Goal: Find specific fact: Find specific fact

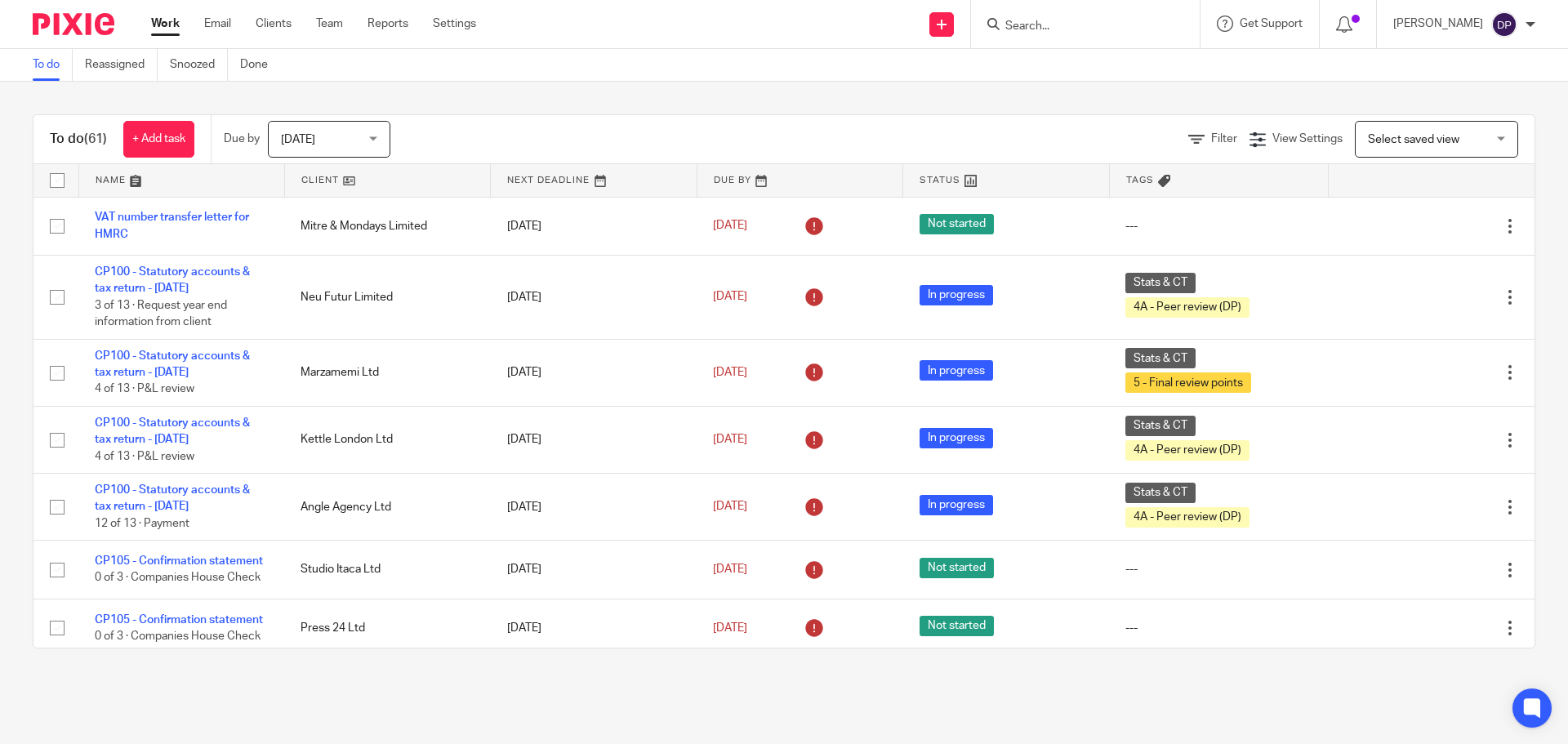
click at [1063, 20] on input "Search" at bounding box center [1077, 27] width 147 height 15
type input "heed"
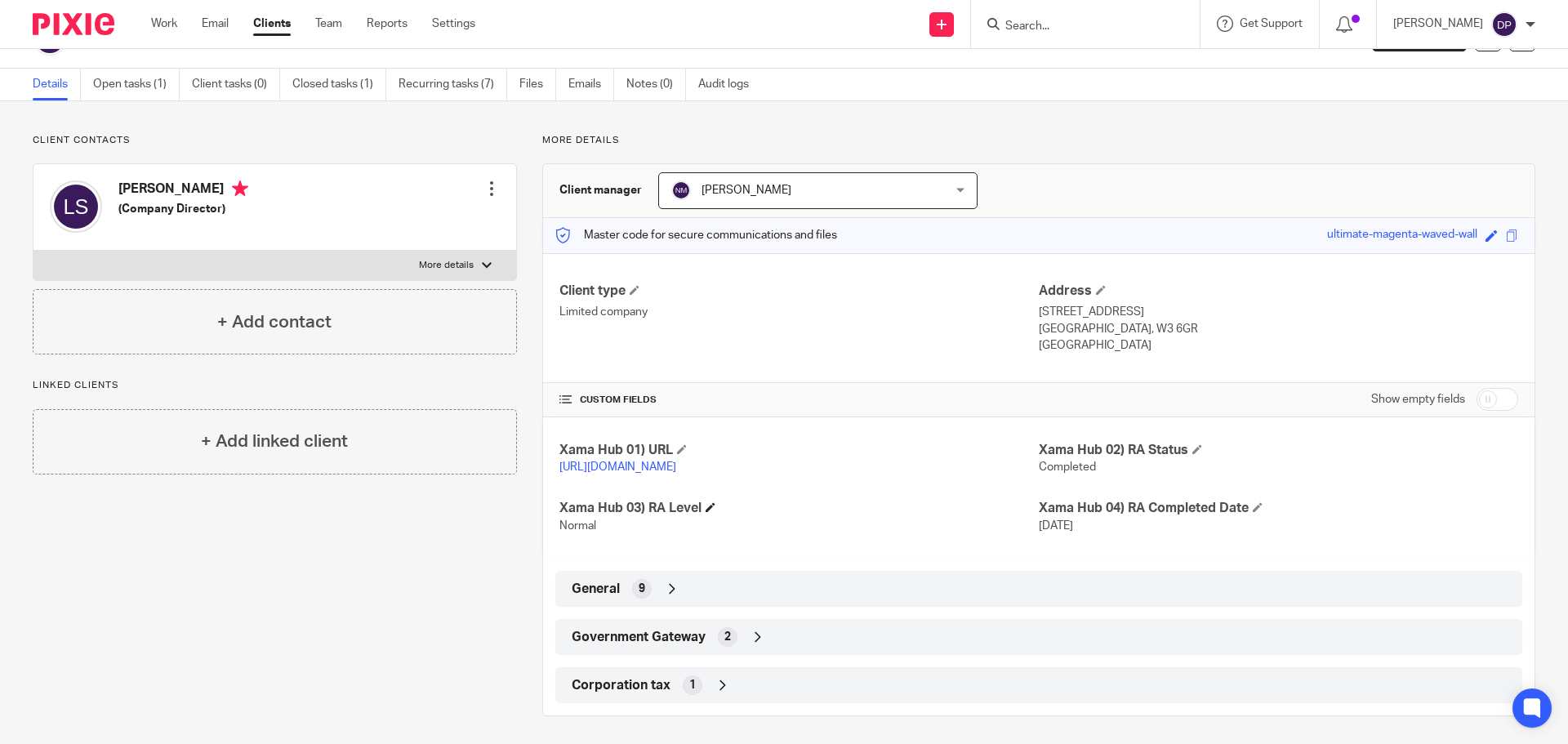
scroll to position [62, 0]
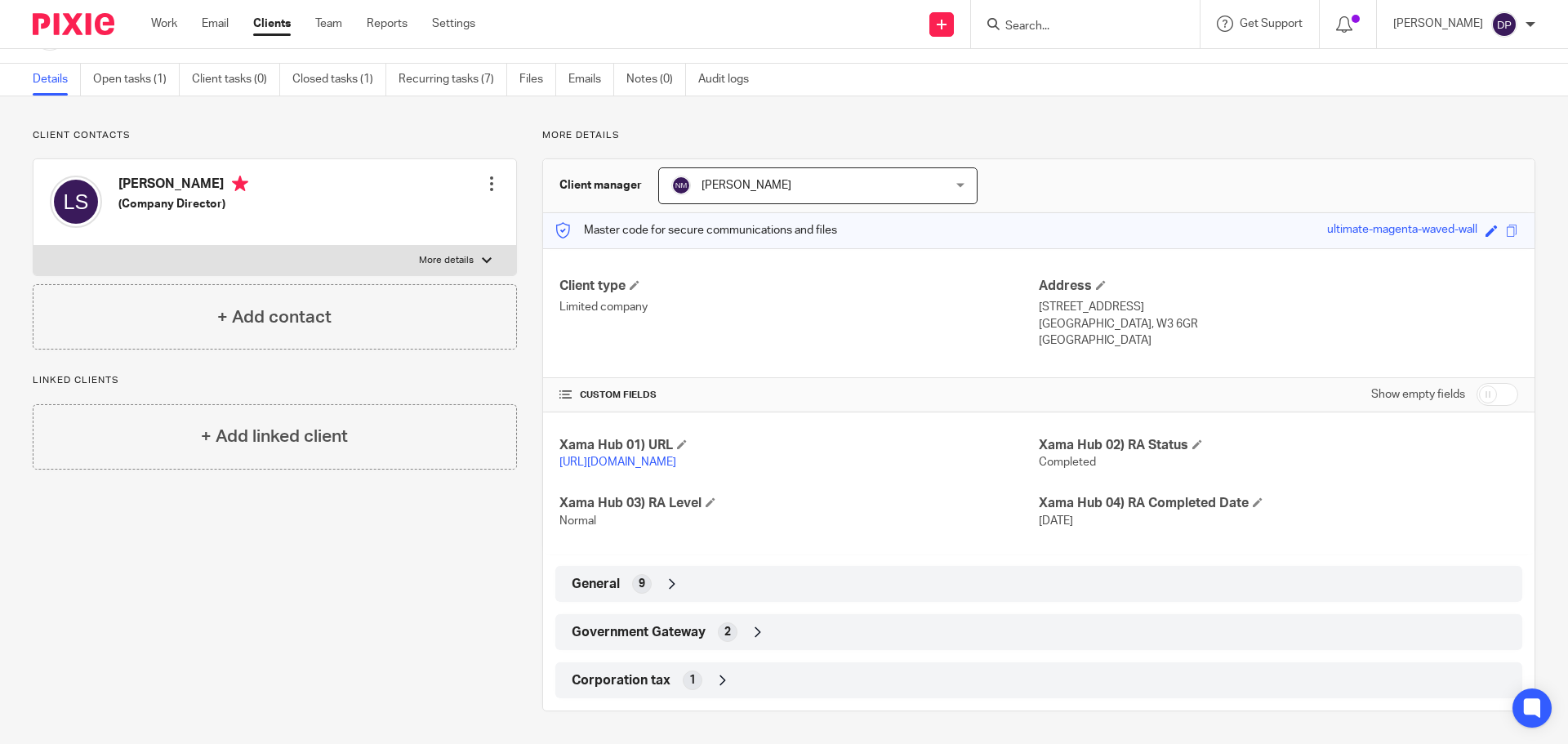
click at [742, 624] on div "Government Gateway 2" at bounding box center [1038, 632] width 942 height 27
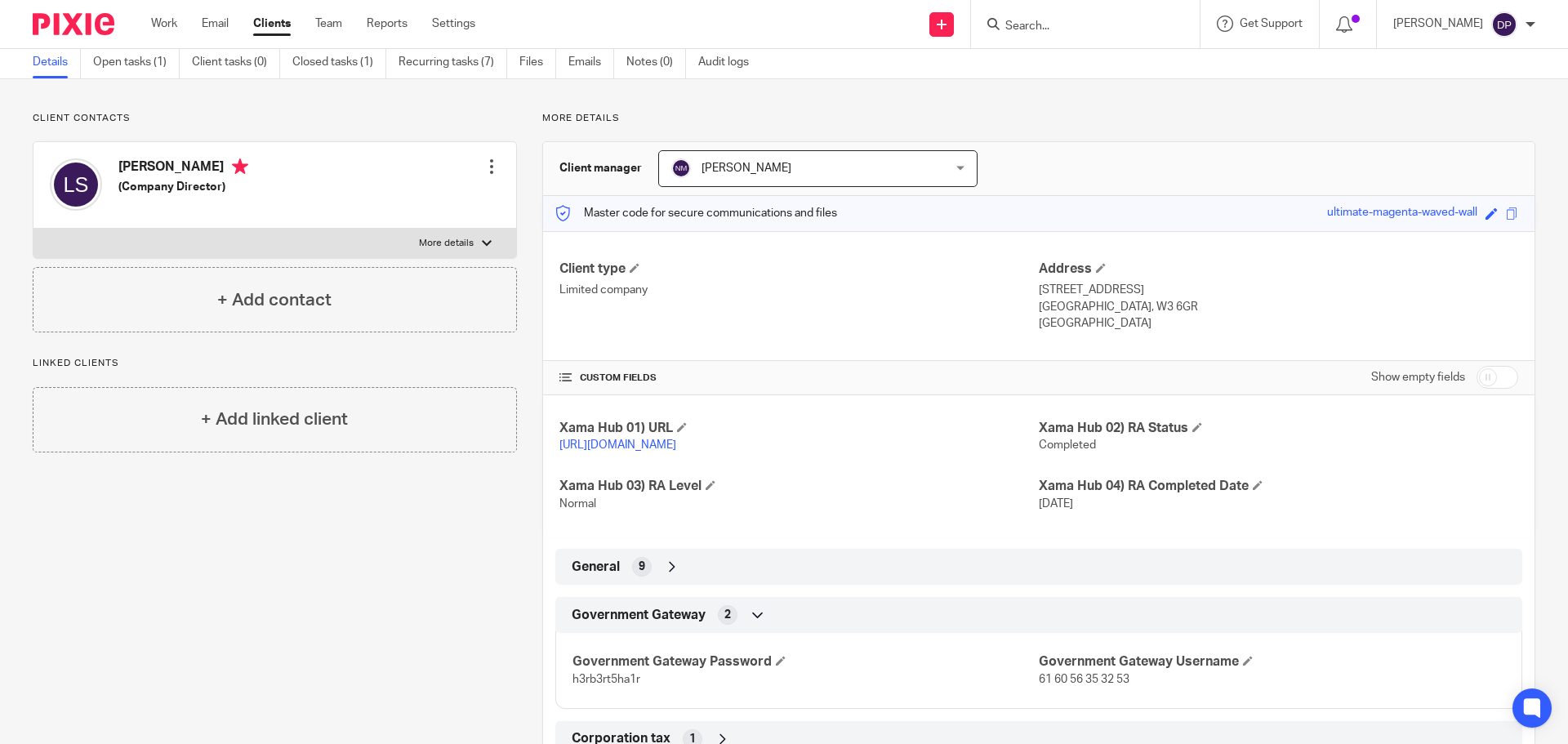
click at [1072, 685] on span "61 60 56 35 32 53" at bounding box center [1084, 680] width 91 height 11
copy p "61 60 56 35 32 53"
click at [490, 164] on div at bounding box center [491, 166] width 16 height 16
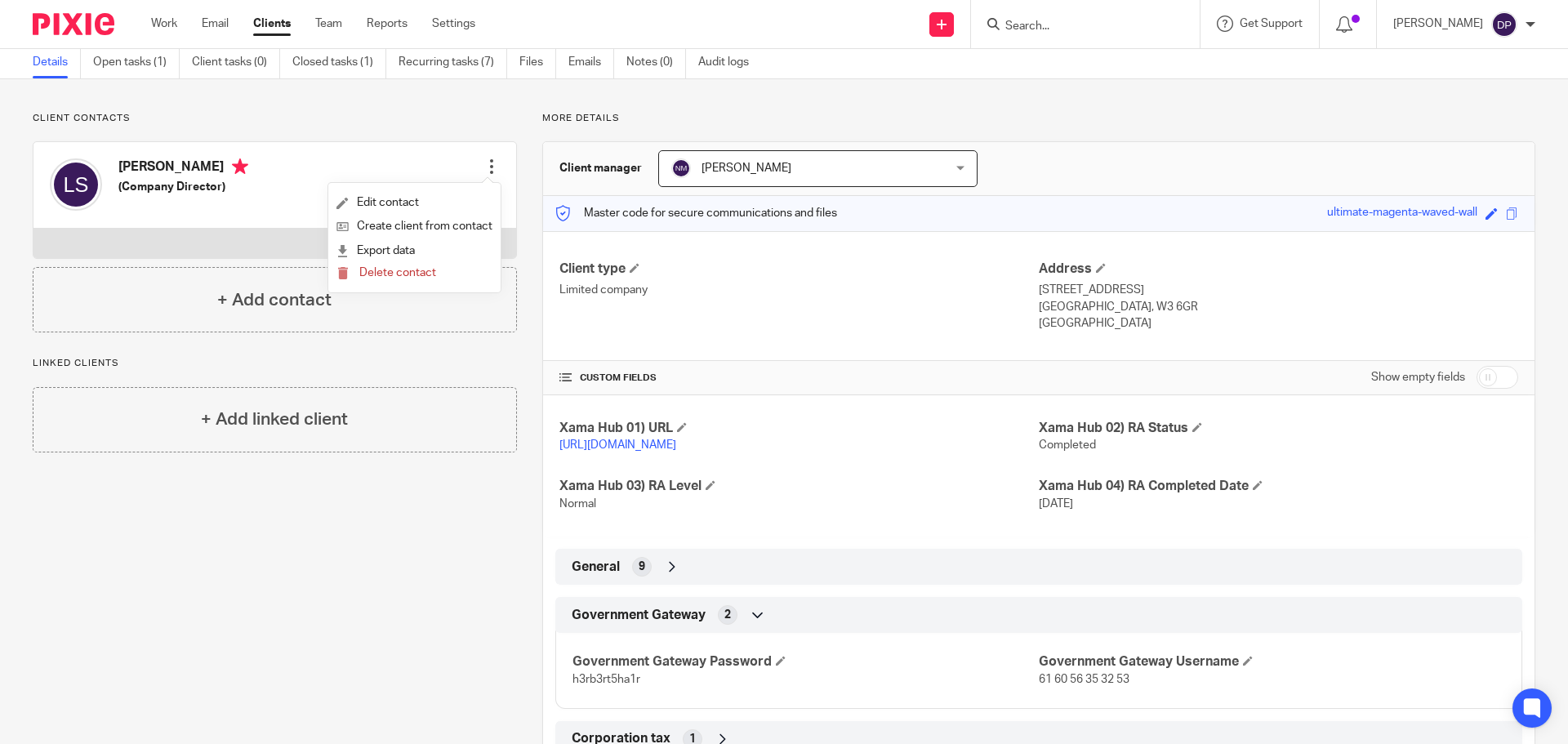
click at [1048, 36] on div at bounding box center [1085, 24] width 229 height 48
click at [1063, 21] on input "Search" at bounding box center [1077, 27] width 147 height 15
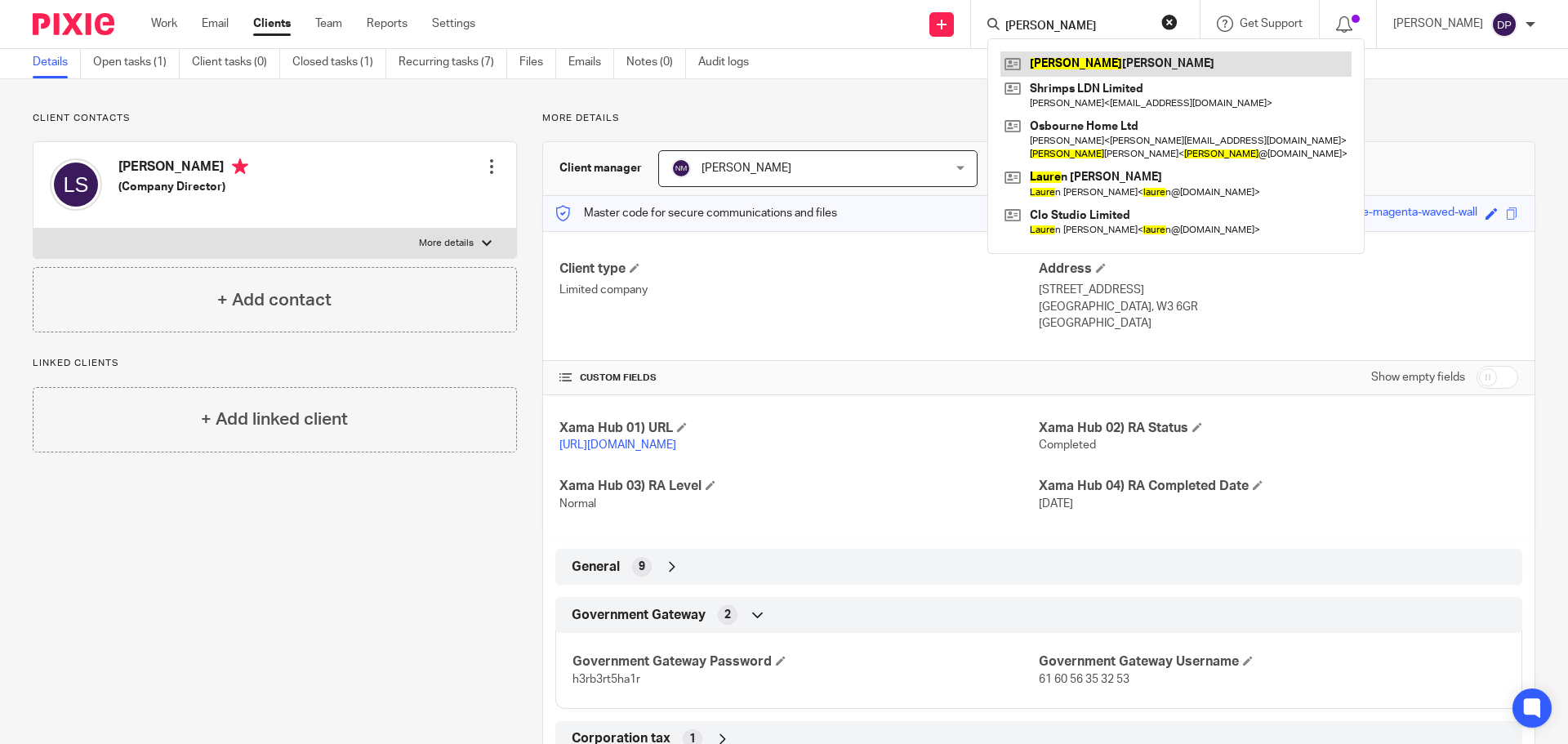
type input "[PERSON_NAME]"
click at [1114, 62] on link at bounding box center [1176, 63] width 352 height 25
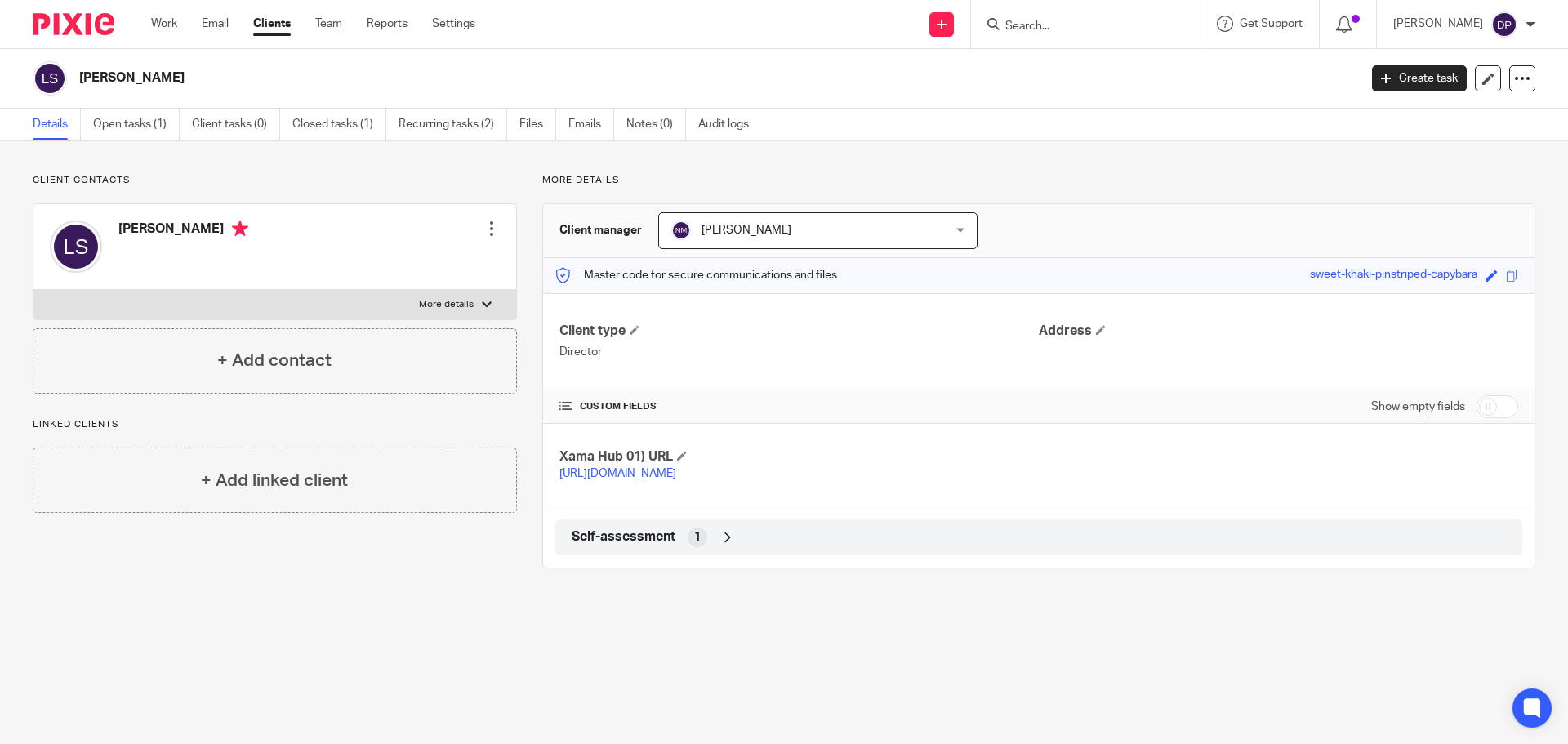
click at [639, 545] on span "Self-assessment" at bounding box center [624, 537] width 104 height 17
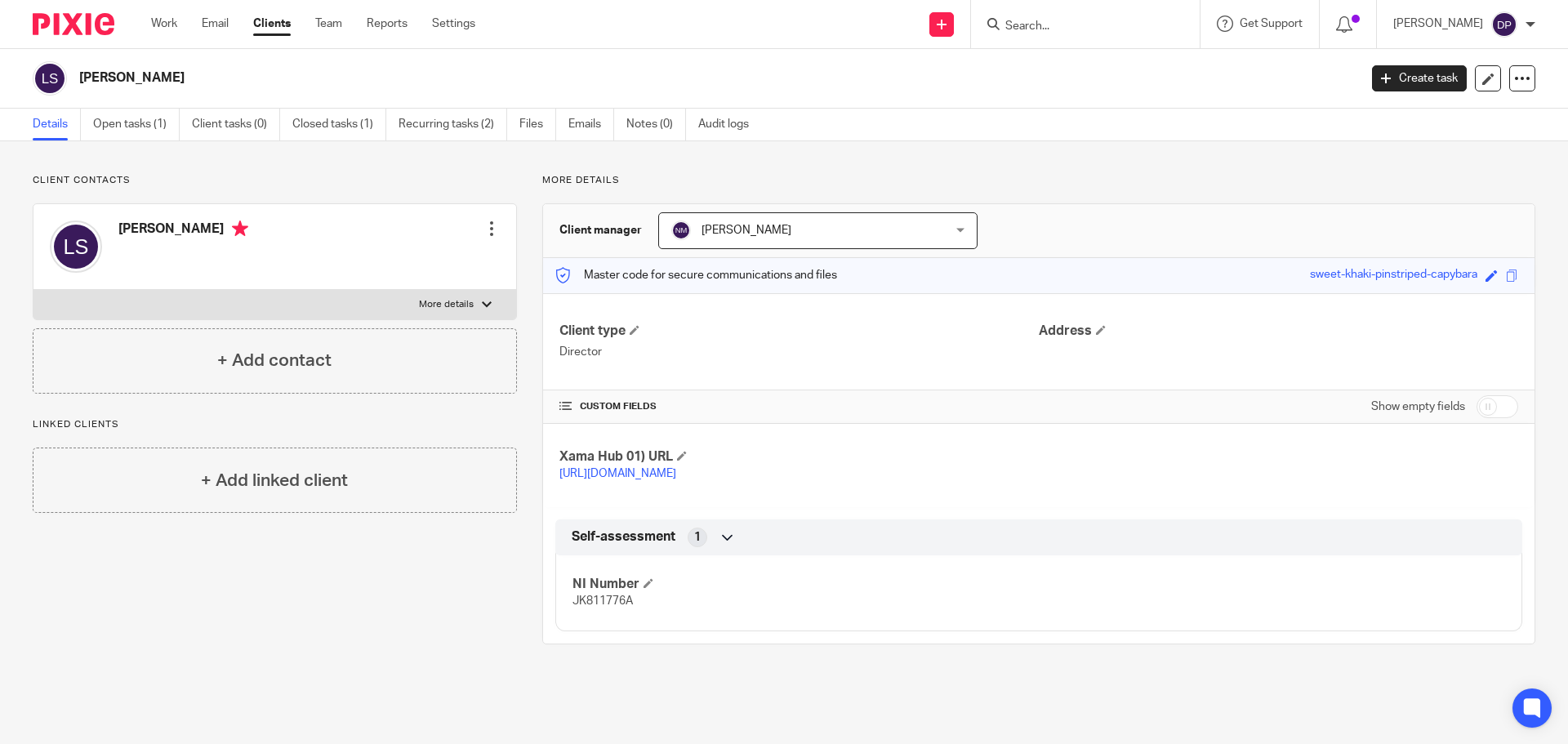
click at [597, 607] on span "JK811776A" at bounding box center [603, 601] width 60 height 11
click at [596, 607] on span "JK811776A" at bounding box center [603, 601] width 60 height 11
copy span "JK811776A"
